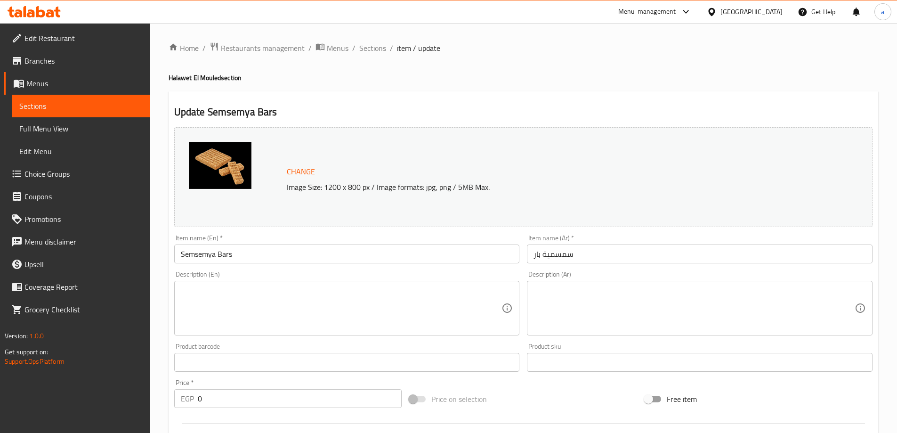
click at [770, 12] on div "[GEOGRAPHIC_DATA]" at bounding box center [752, 12] width 62 height 10
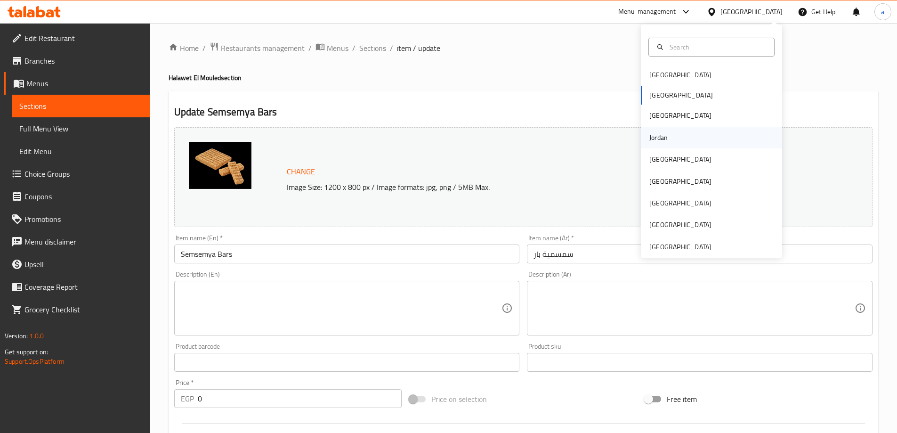
click at [675, 140] on div "Jordan" at bounding box center [711, 138] width 141 height 22
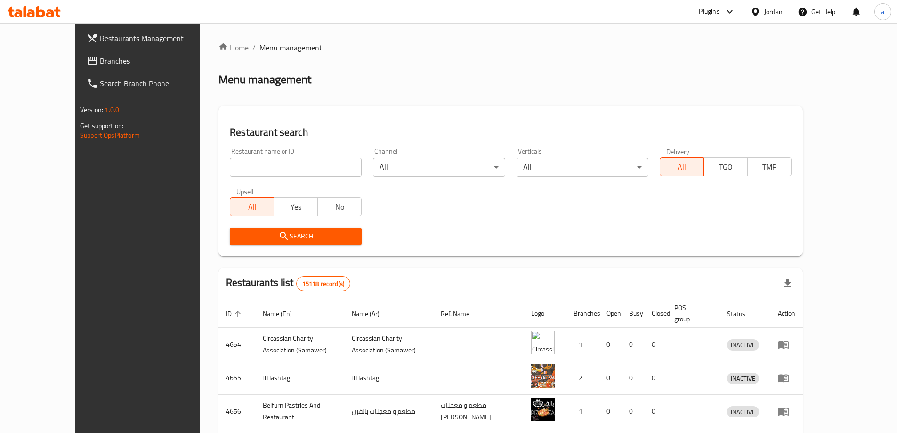
click at [100, 64] on span "Branches" at bounding box center [159, 60] width 118 height 11
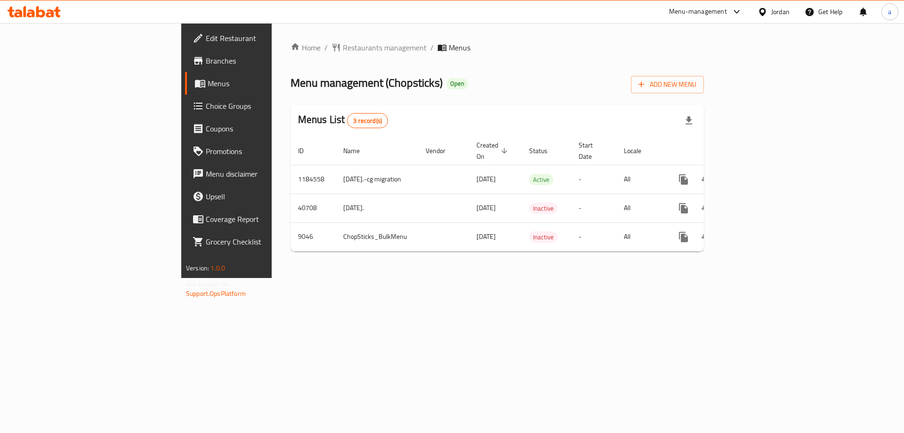
click at [206, 104] on span "Choice Groups" at bounding box center [265, 105] width 119 height 11
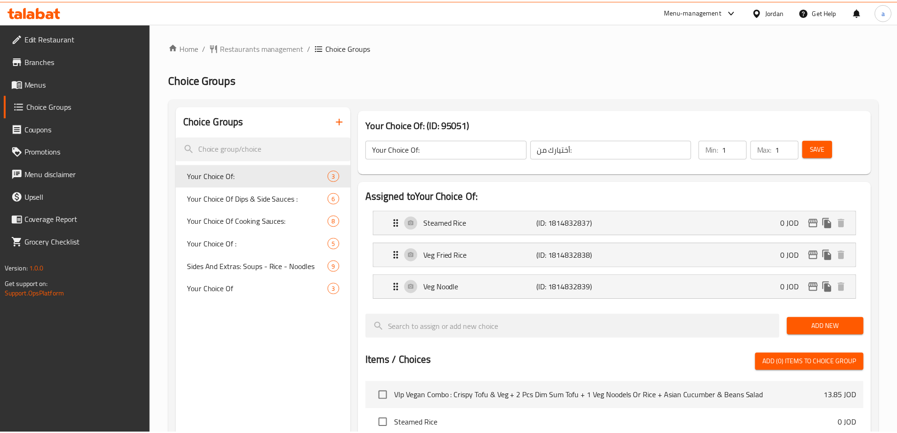
scroll to position [309, 0]
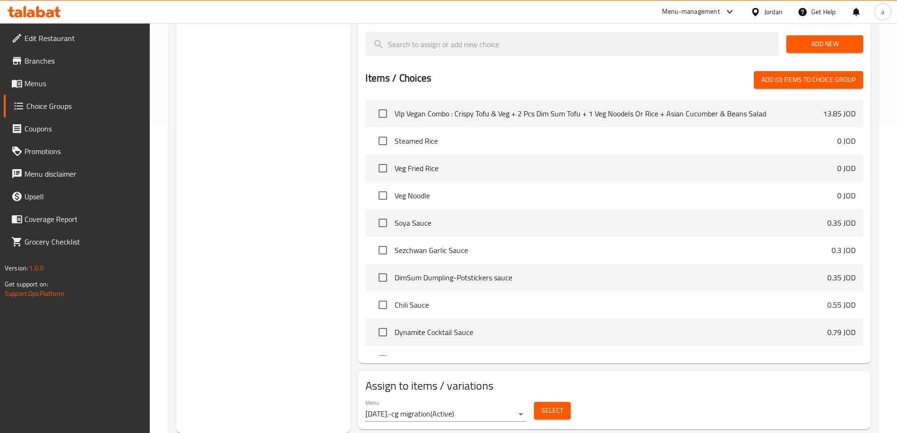
drag, startPoint x: 646, startPoint y: 352, endPoint x: 621, endPoint y: 329, distance: 34.0
click at [646, 378] on h2 "Assign to items / variations" at bounding box center [615, 385] width 498 height 15
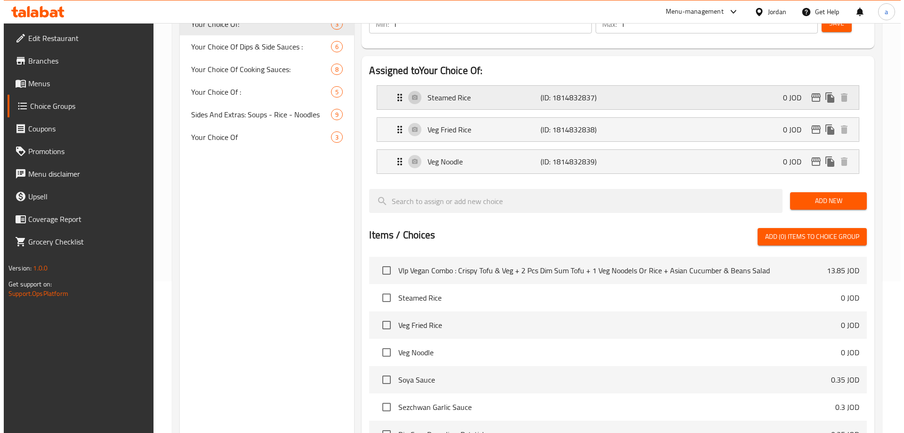
scroll to position [0, 0]
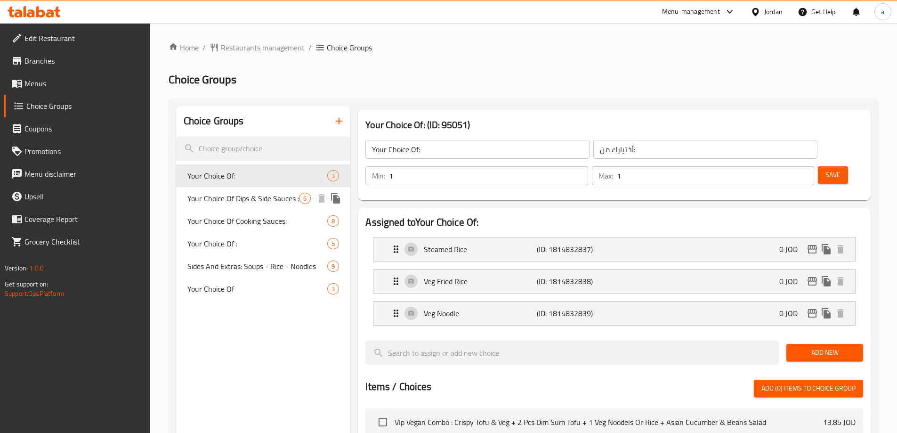
click at [208, 198] on span "Your Choice Of Dips & Side Sauces :" at bounding box center [243, 198] width 112 height 11
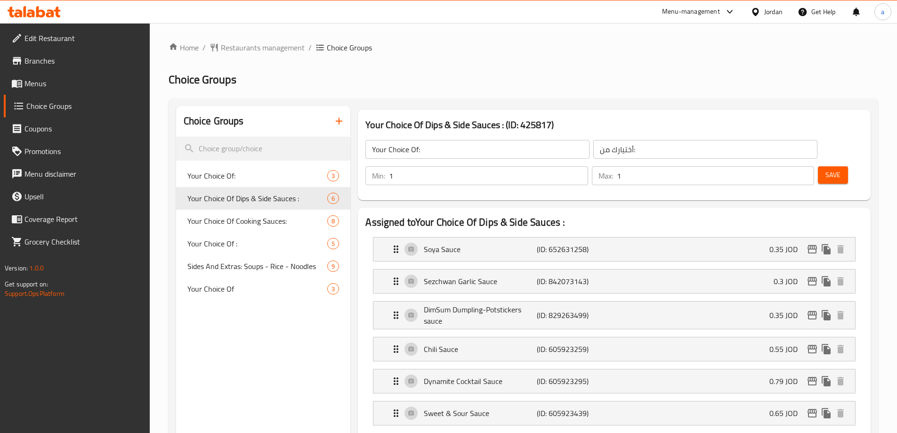
type input "Your Choice Of Dips & Side Sauces :"
type input "اختيارك من الصلصات الجانبية والغموس:"
type input "0"
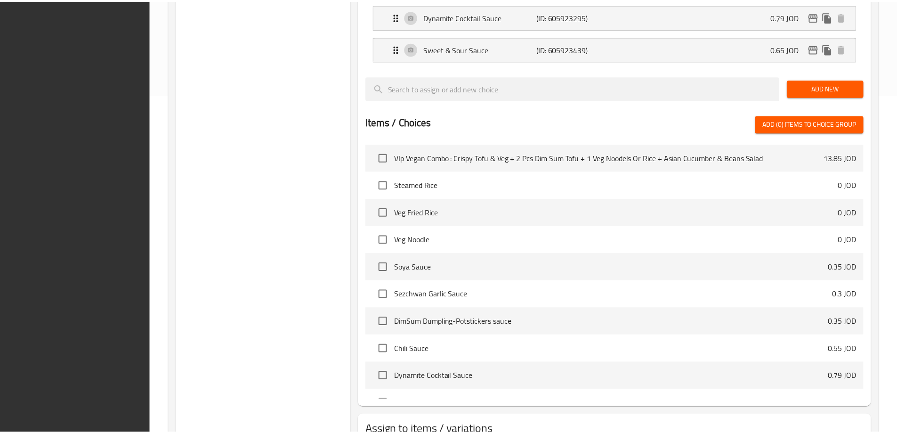
scroll to position [408, 0]
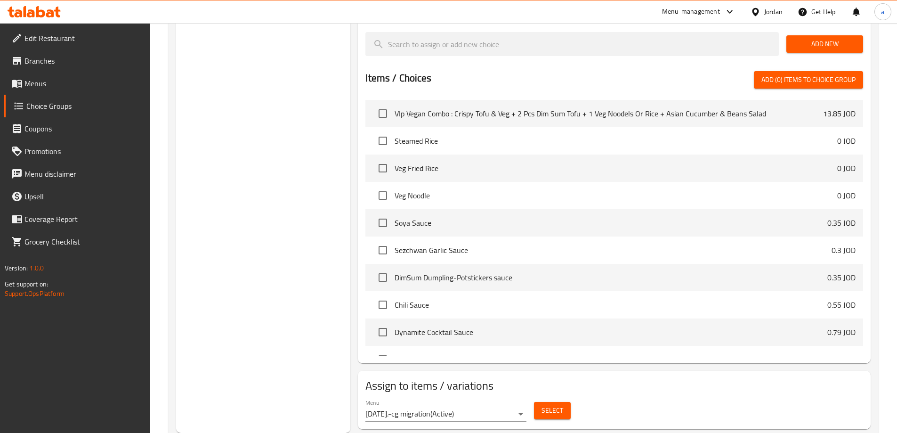
click at [613, 378] on h2 "Assign to items / variations" at bounding box center [615, 385] width 498 height 15
drag, startPoint x: 291, startPoint y: 192, endPoint x: 287, endPoint y: 195, distance: 5.0
click at [291, 192] on div "Choice Groups Your Choice Of: 3 Your Choice Of Dips & Side Sauces : 6 Your Choi…" at bounding box center [263, 65] width 175 height 735
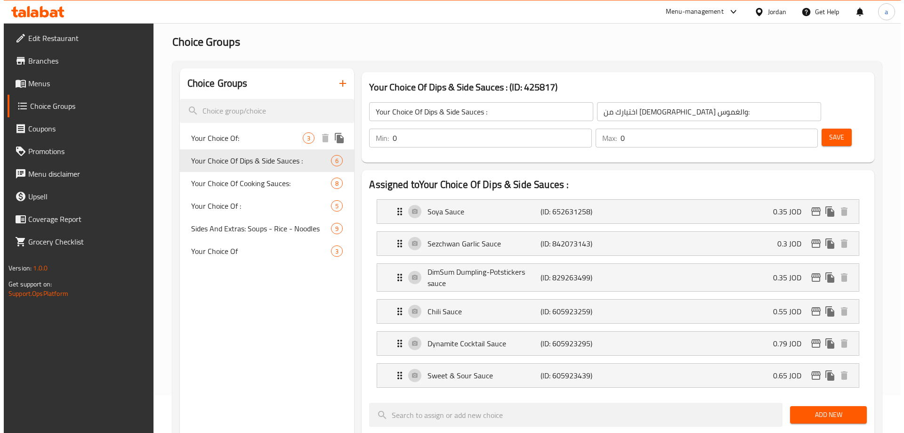
scroll to position [0, 0]
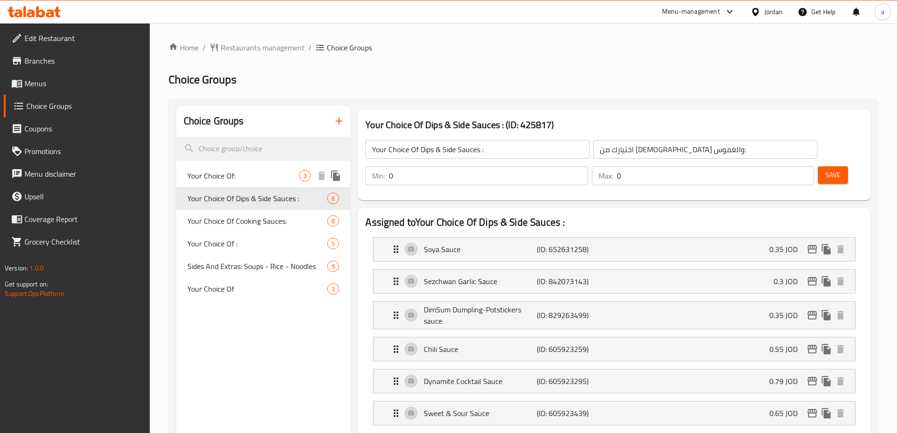
click at [236, 171] on span "Your Choice Of:" at bounding box center [243, 175] width 112 height 11
type input "Your Choice Of:"
type input "أختيارك من:"
type input "1"
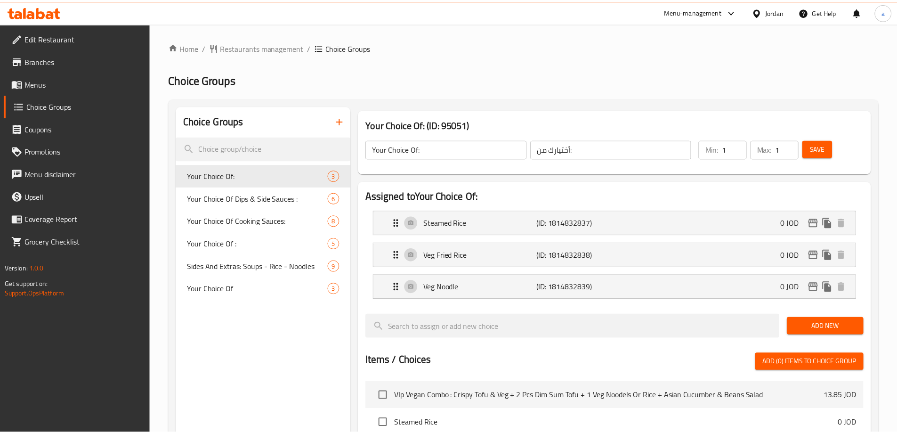
scroll to position [309, 0]
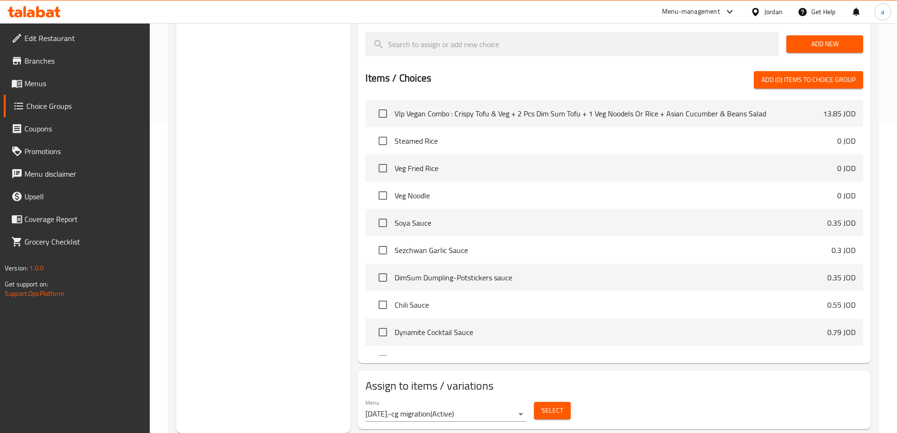
click at [293, 314] on div "Choice Groups Your Choice Of: 3 Your Choice Of Dips & Side Sauces : 6 Your Choi…" at bounding box center [263, 114] width 175 height 635
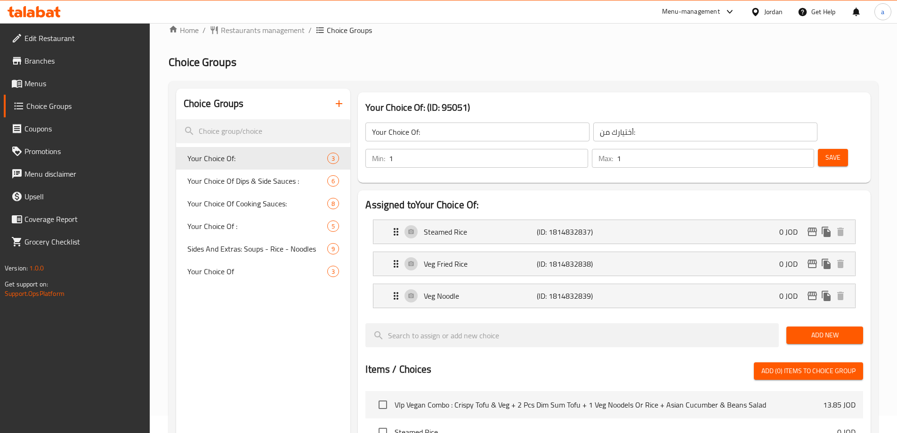
scroll to position [0, 0]
